Goal: Transaction & Acquisition: Purchase product/service

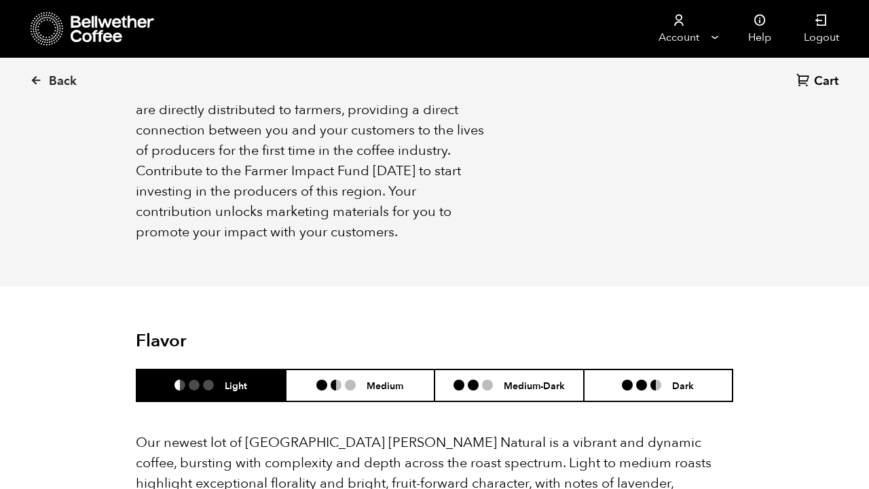
scroll to position [591, 581]
click at [56, 72] on link "Back" at bounding box center [72, 81] width 84 height 46
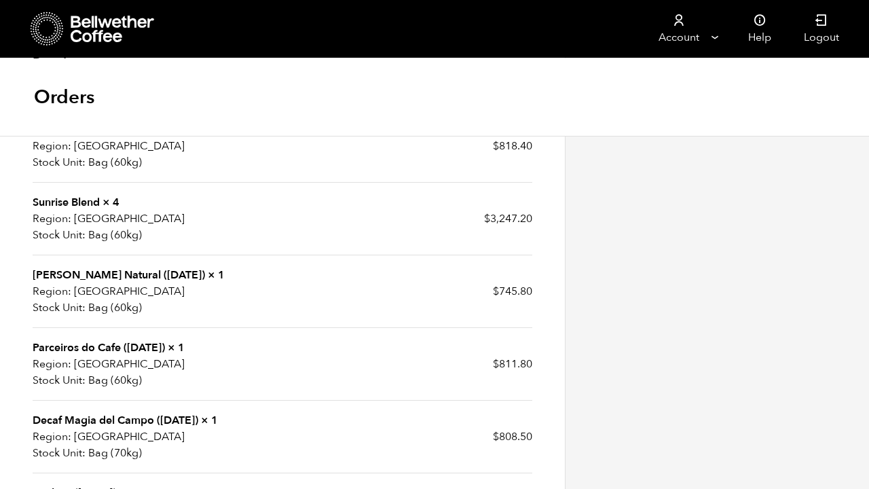
scroll to position [585, 0]
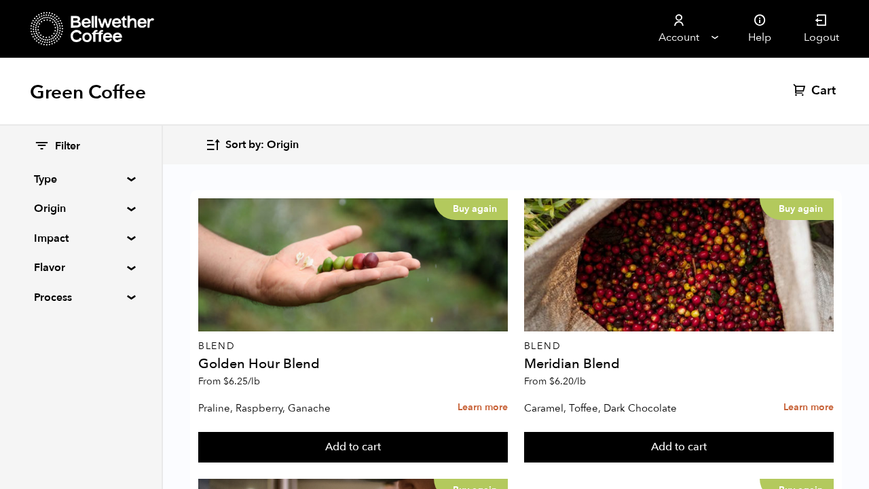
scroll to position [1703, 0]
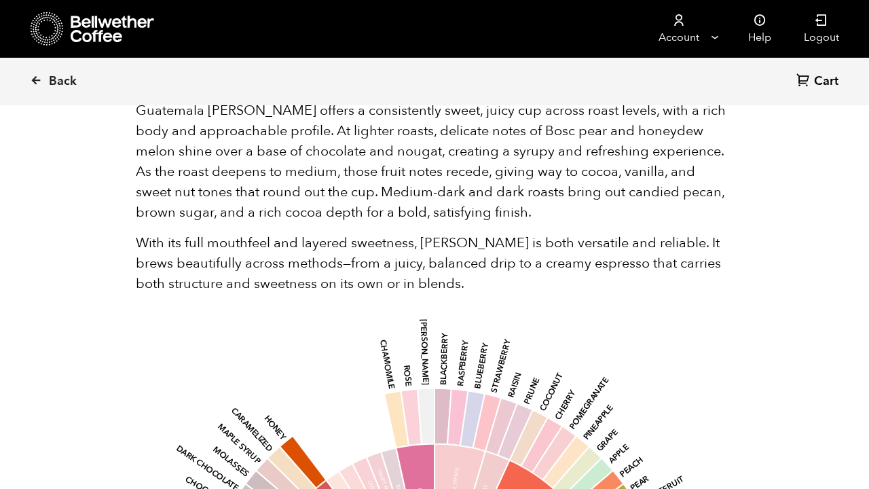
scroll to position [949, 0]
click at [35, 67] on link "Back" at bounding box center [72, 81] width 84 height 46
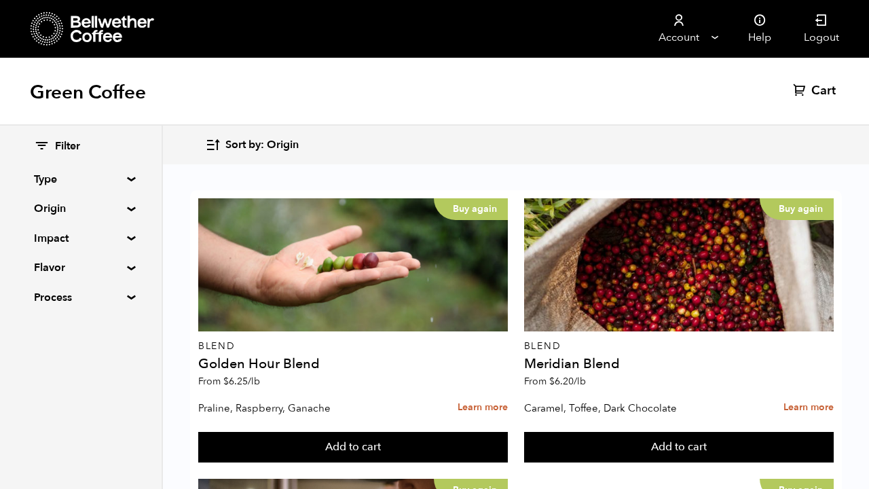
scroll to position [691, 0]
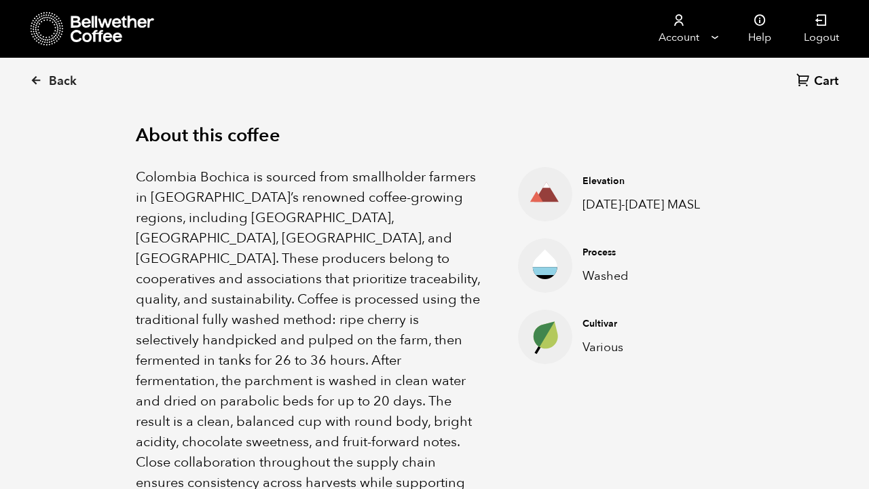
scroll to position [422, 0]
